Goal: Navigation & Orientation: Find specific page/section

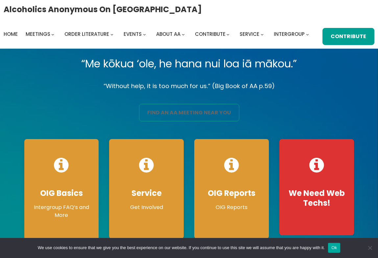
click at [191, 112] on link "find an aa meeting near you" at bounding box center [189, 112] width 100 height 17
click at [198, 114] on link "find an aa meeting near you" at bounding box center [189, 112] width 100 height 17
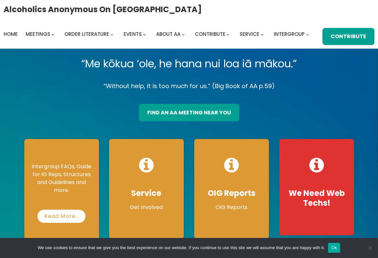
click at [70, 184] on p "Intergroup FAQs, Guide for IG Reps, Structures and Guidelines and more." at bounding box center [61, 179] width 61 height 32
click at [71, 216] on link "Read More…" at bounding box center [61, 216] width 53 height 13
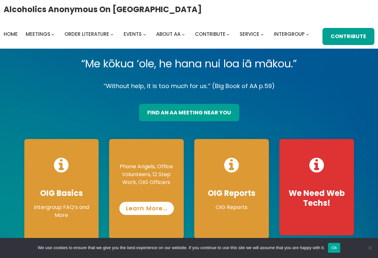
click at [156, 208] on link "Learn More…" at bounding box center [146, 208] width 55 height 13
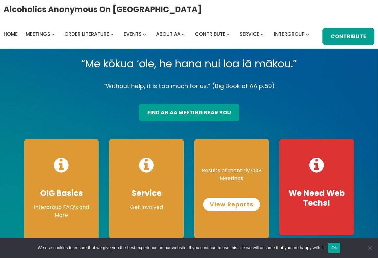
click at [232, 206] on link "View Reports" at bounding box center [231, 204] width 57 height 13
click at [229, 205] on link "View Reports" at bounding box center [231, 204] width 57 height 13
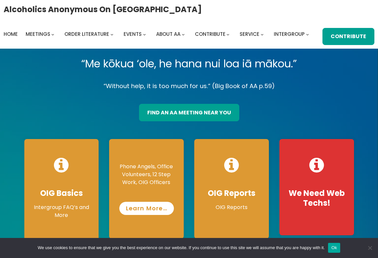
click at [144, 208] on link "Learn More…" at bounding box center [146, 208] width 55 height 13
